Goal: Information Seeking & Learning: Learn about a topic

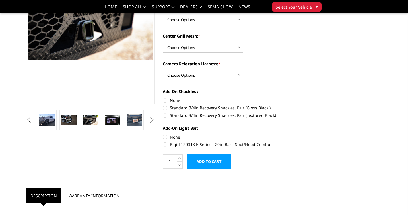
scroll to position [56, 0]
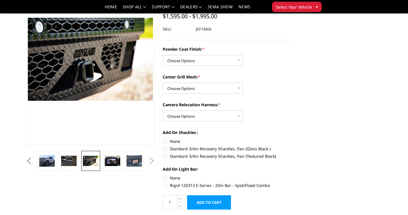
click at [33, 163] on button "Previous" at bounding box center [29, 161] width 9 height 9
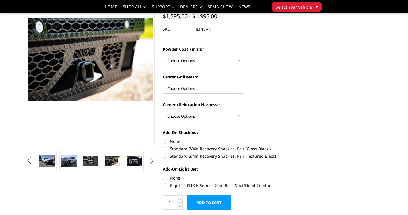
click at [33, 162] on button "Previous" at bounding box center [29, 161] width 9 height 9
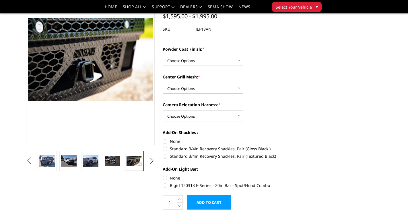
click at [33, 163] on button "Previous" at bounding box center [29, 161] width 9 height 9
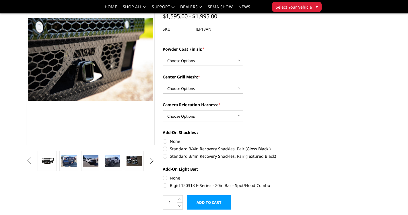
click at [33, 163] on button "Previous" at bounding box center [29, 161] width 9 height 9
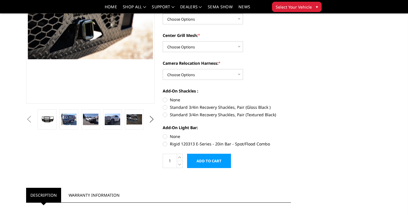
scroll to position [88, 0]
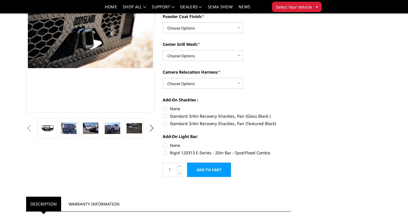
click at [28, 129] on button "Previous" at bounding box center [29, 128] width 9 height 9
click at [74, 128] on img at bounding box center [68, 129] width 15 height 12
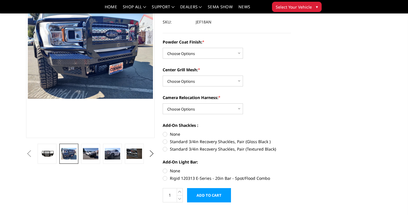
scroll to position [47, 0]
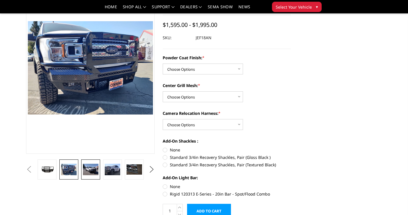
click at [89, 171] on img at bounding box center [90, 170] width 15 height 12
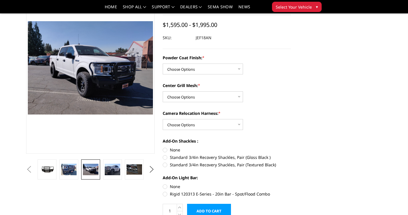
click at [33, 172] on button "Previous" at bounding box center [29, 169] width 9 height 9
click at [117, 173] on img at bounding box center [112, 170] width 15 height 12
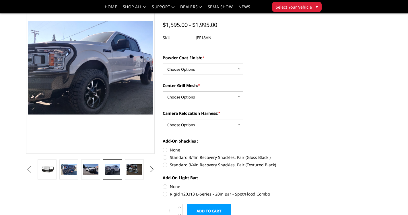
click at [33, 168] on button "Previous" at bounding box center [29, 169] width 9 height 9
click at [33, 169] on button "Previous" at bounding box center [29, 169] width 9 height 9
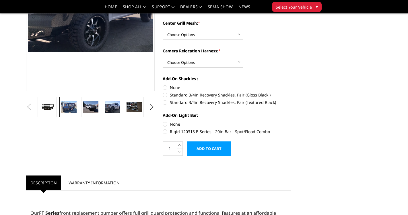
click at [69, 108] on img at bounding box center [68, 108] width 15 height 12
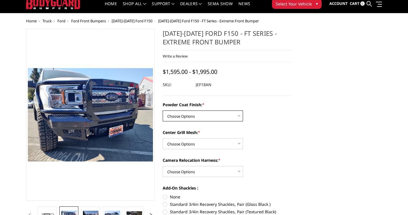
scroll to position [38, 0]
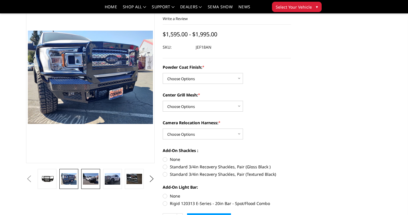
click at [94, 184] on img at bounding box center [90, 179] width 15 height 12
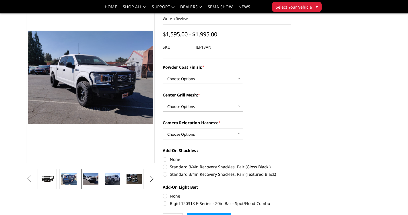
click at [112, 176] on img at bounding box center [112, 179] width 15 height 12
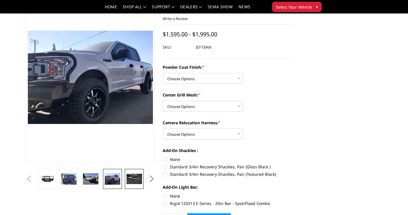
click at [132, 178] on img at bounding box center [133, 179] width 15 height 10
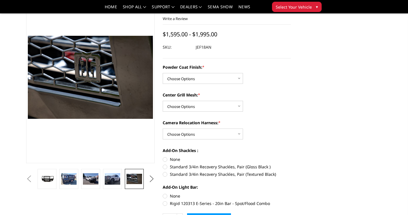
click at [151, 177] on button "Next" at bounding box center [151, 179] width 9 height 9
click at [134, 179] on img at bounding box center [133, 179] width 15 height 10
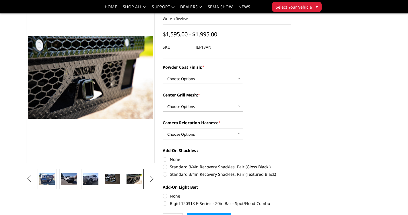
click at [154, 179] on button "Next" at bounding box center [151, 179] width 9 height 9
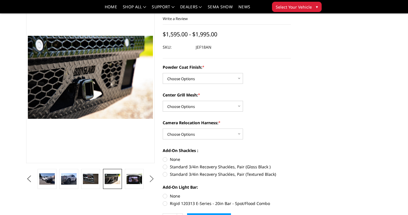
click at [154, 179] on button "Next" at bounding box center [151, 179] width 9 height 9
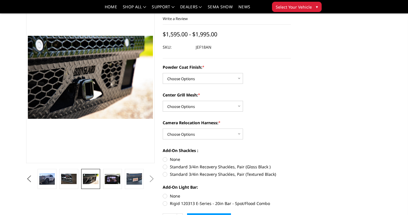
click at [154, 179] on button "Next" at bounding box center [151, 179] width 9 height 9
